Goal: Task Accomplishment & Management: Use online tool/utility

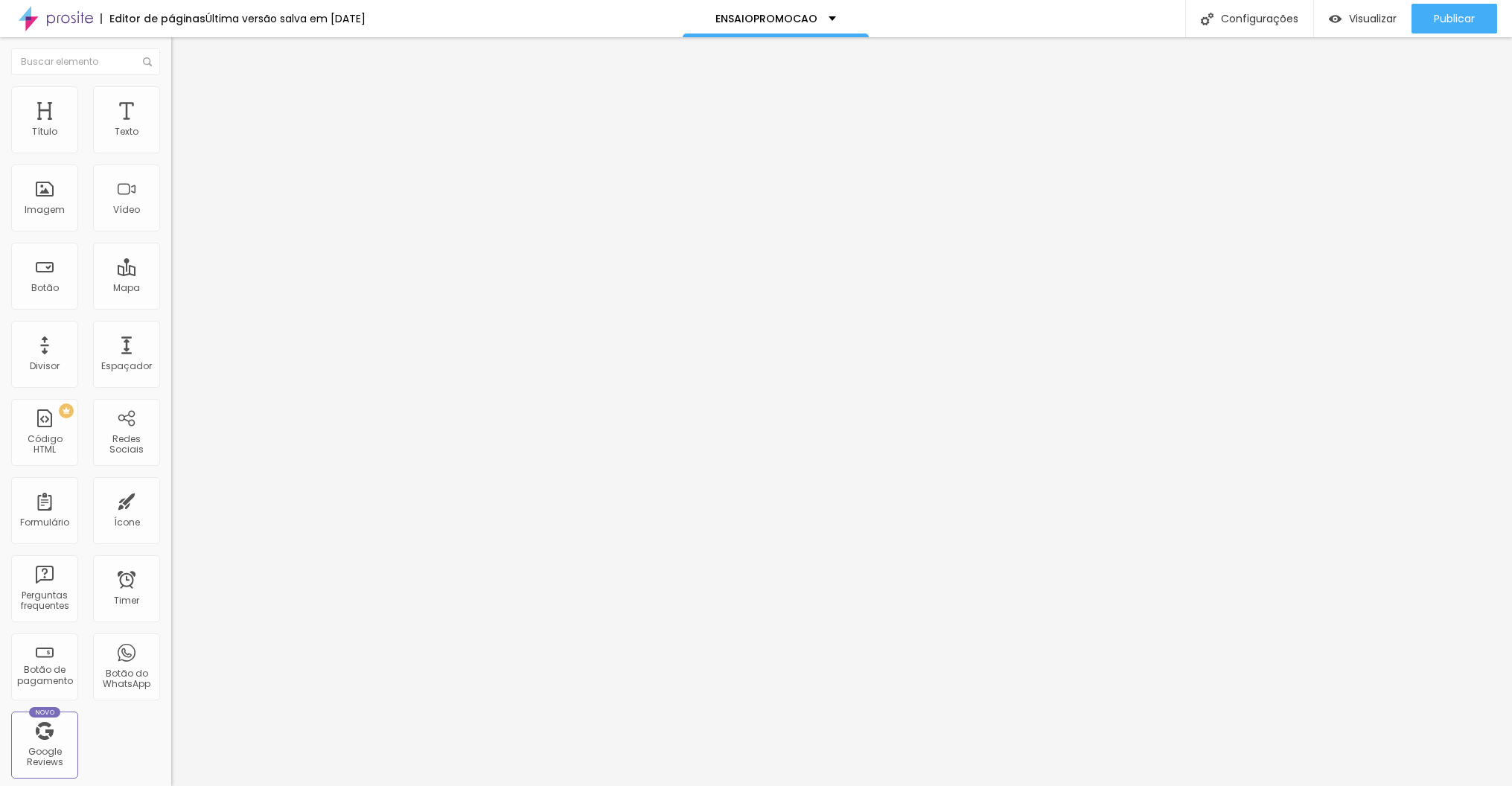
click at [172, 303] on input "[URL][DOMAIN_NAME]" at bounding box center [261, 298] width 178 height 15
paste input "[DOMAIN_NAME][URL]"
type input "[URL][DOMAIN_NAME]"
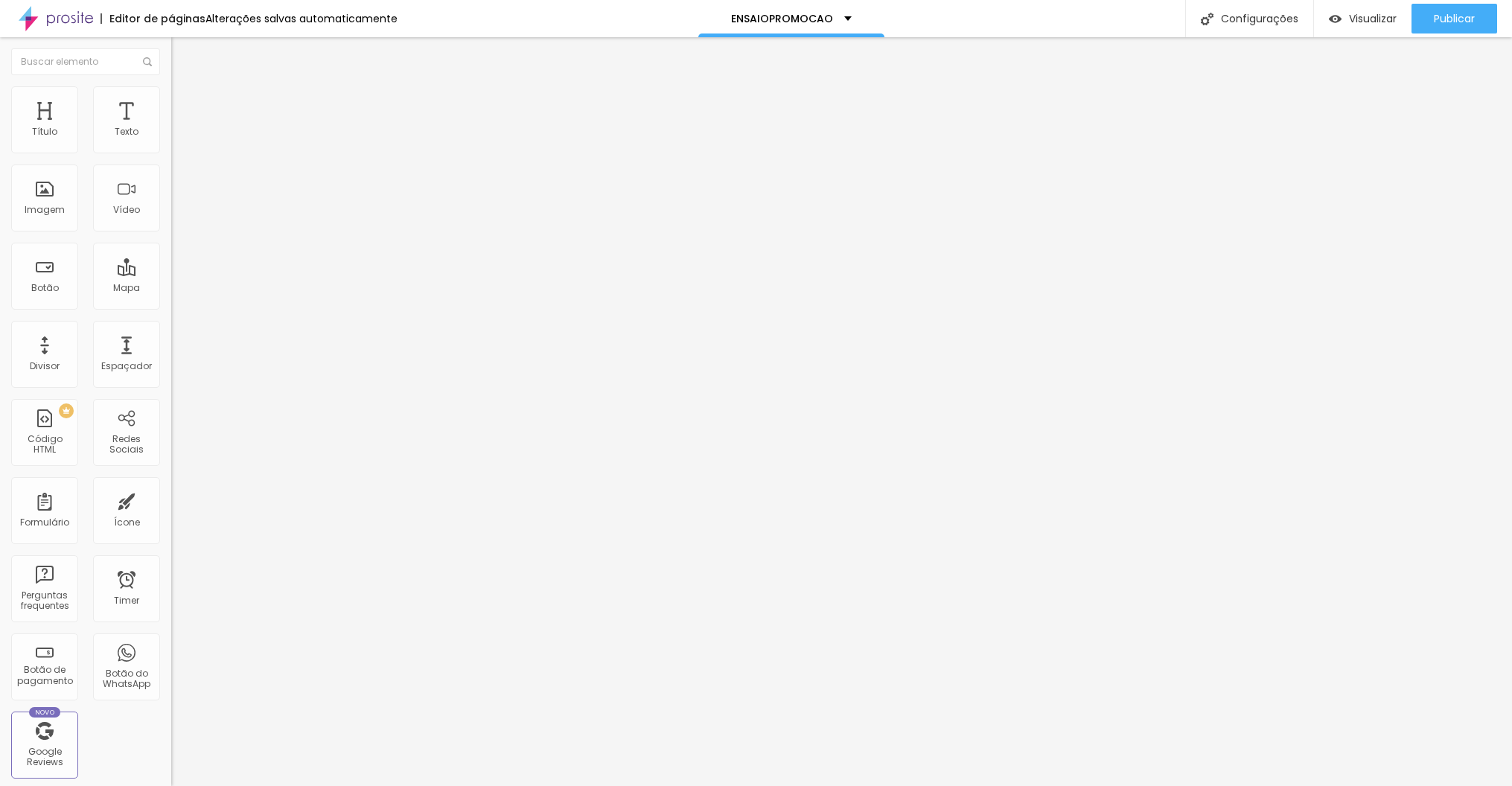
scroll to position [0, 0]
click at [172, 396] on div "Editar Botão Conteúdo Estilo Avançado Texto COMPRAR AGORA! Alinhamento Tamanho …" at bounding box center [257, 412] width 172 height 749
click at [1472, 19] on span "Publicar" at bounding box center [1454, 19] width 41 height 12
click at [1377, 23] on span "Visualizar" at bounding box center [1359, 19] width 48 height 12
click at [172, 306] on input "[URL][DOMAIN_NAME]" at bounding box center [261, 298] width 178 height 15
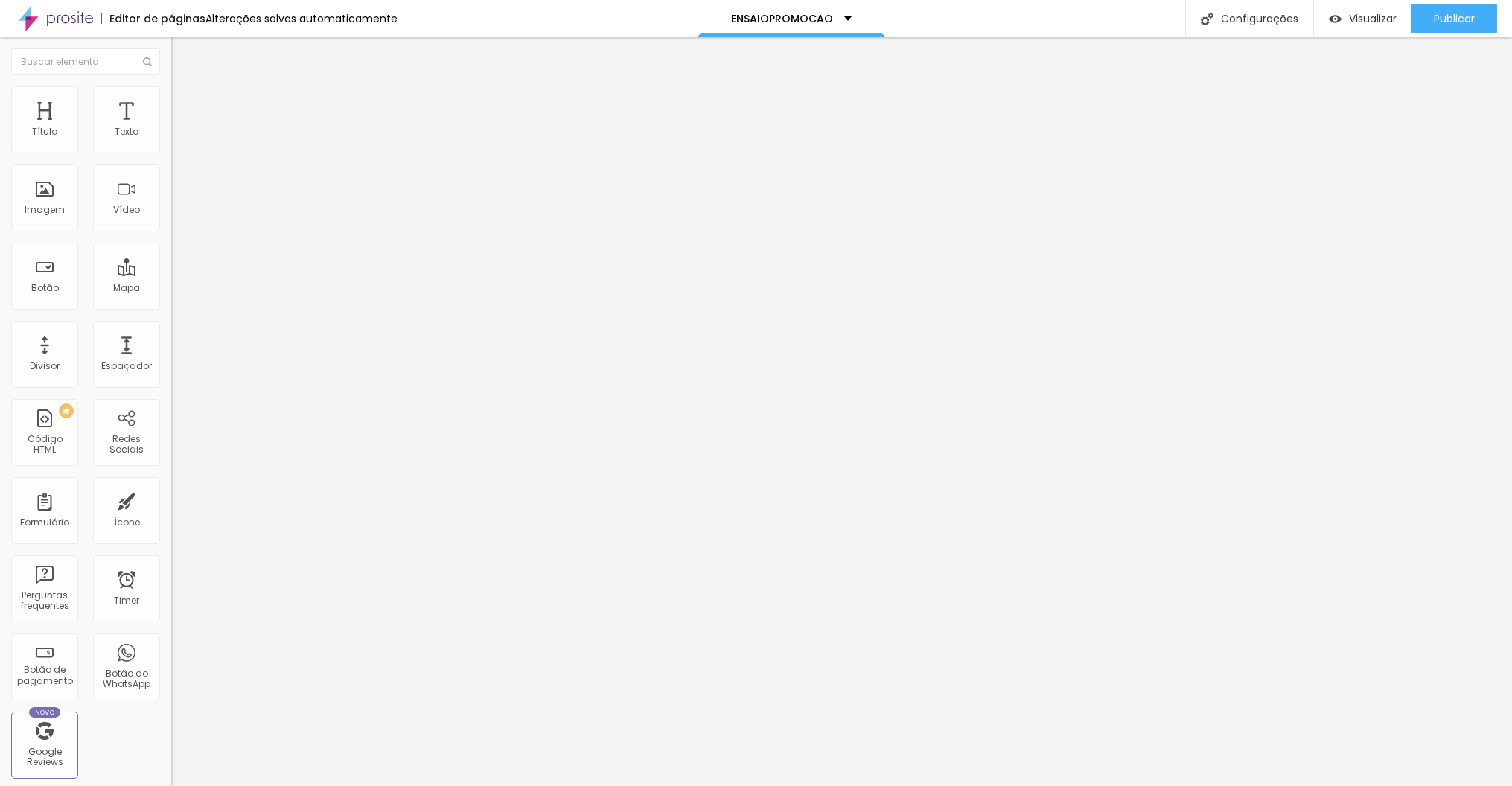
click at [172, 306] on input "[URL][DOMAIN_NAME]" at bounding box center [261, 298] width 178 height 15
paste input "[DOMAIN_NAME][URL]"
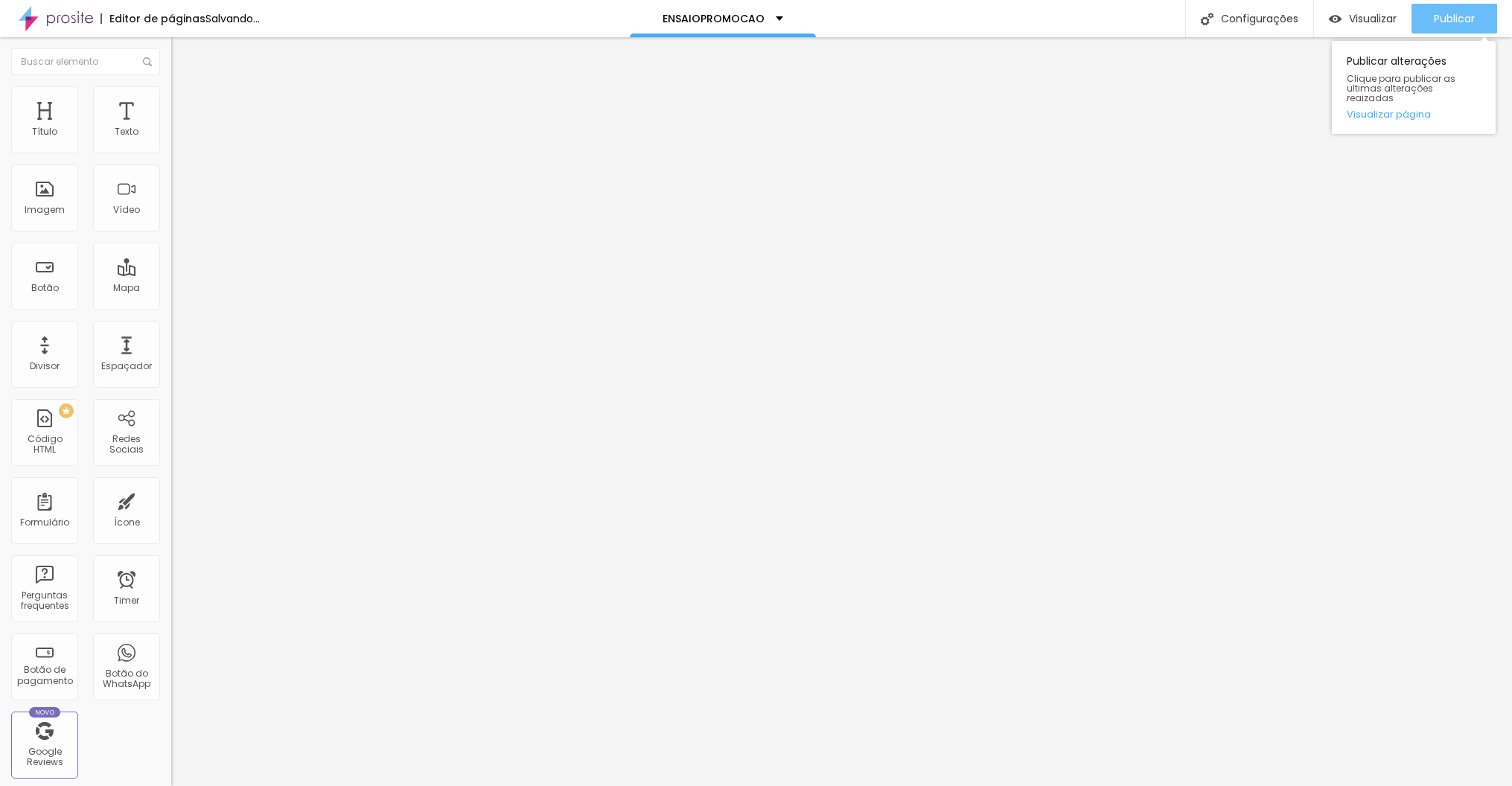
type input "[URL][DOMAIN_NAME]"
click at [1439, 14] on span "Publicar" at bounding box center [1454, 19] width 41 height 12
click at [172, 384] on div "Editar Botão Conteúdo Estilo Avançado Texto COMPRAR AGORA! Alinhamento Tamanho …" at bounding box center [257, 412] width 172 height 749
